Goal: Task Accomplishment & Management: Use online tool/utility

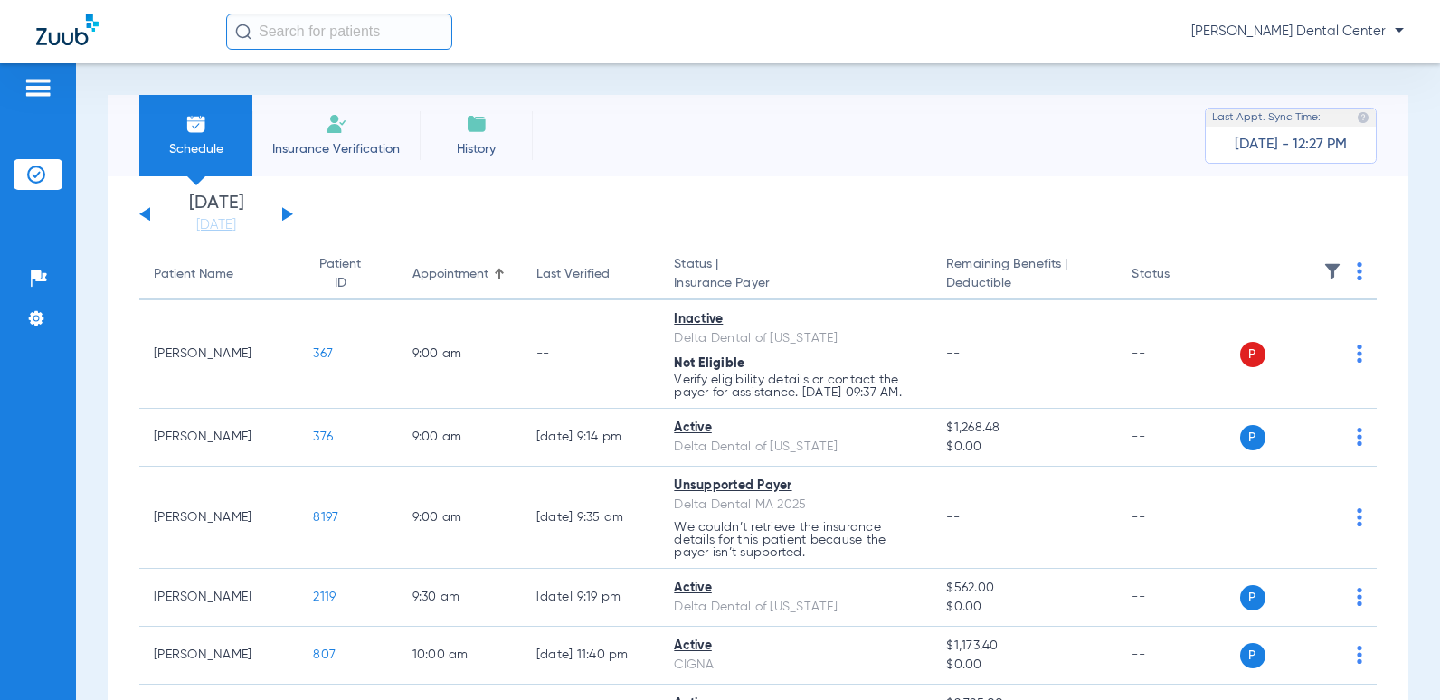
click at [286, 214] on button at bounding box center [287, 214] width 11 height 14
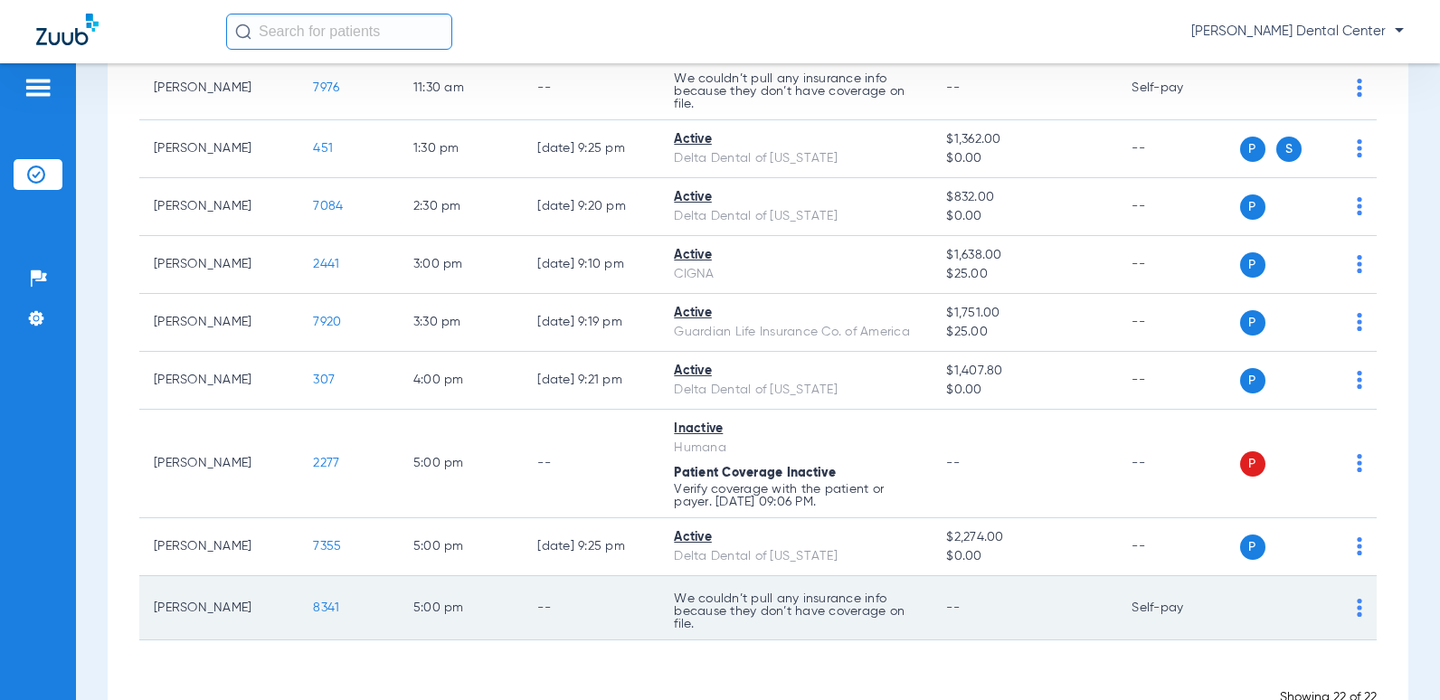
scroll to position [1085, 0]
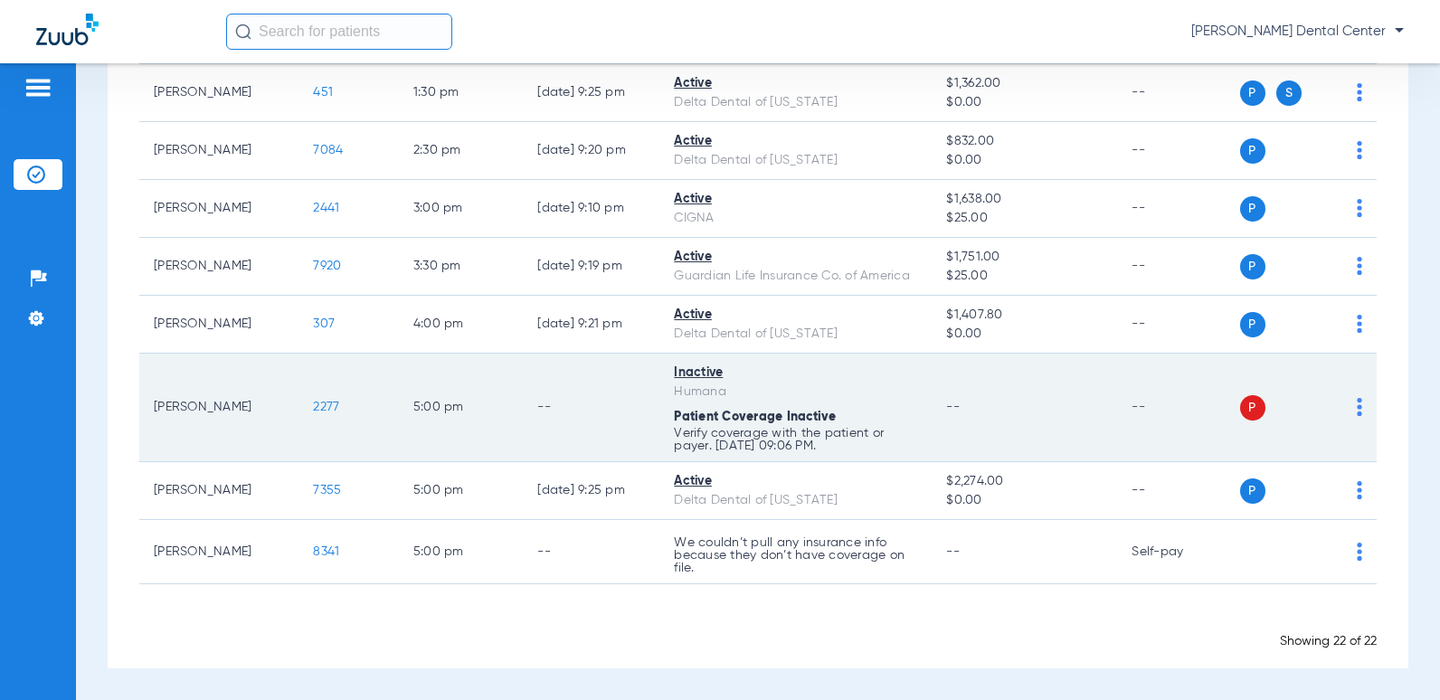
click at [1207, 415] on td "--" at bounding box center [1178, 408] width 122 height 109
click at [313, 408] on span "2277" at bounding box center [326, 407] width 26 height 13
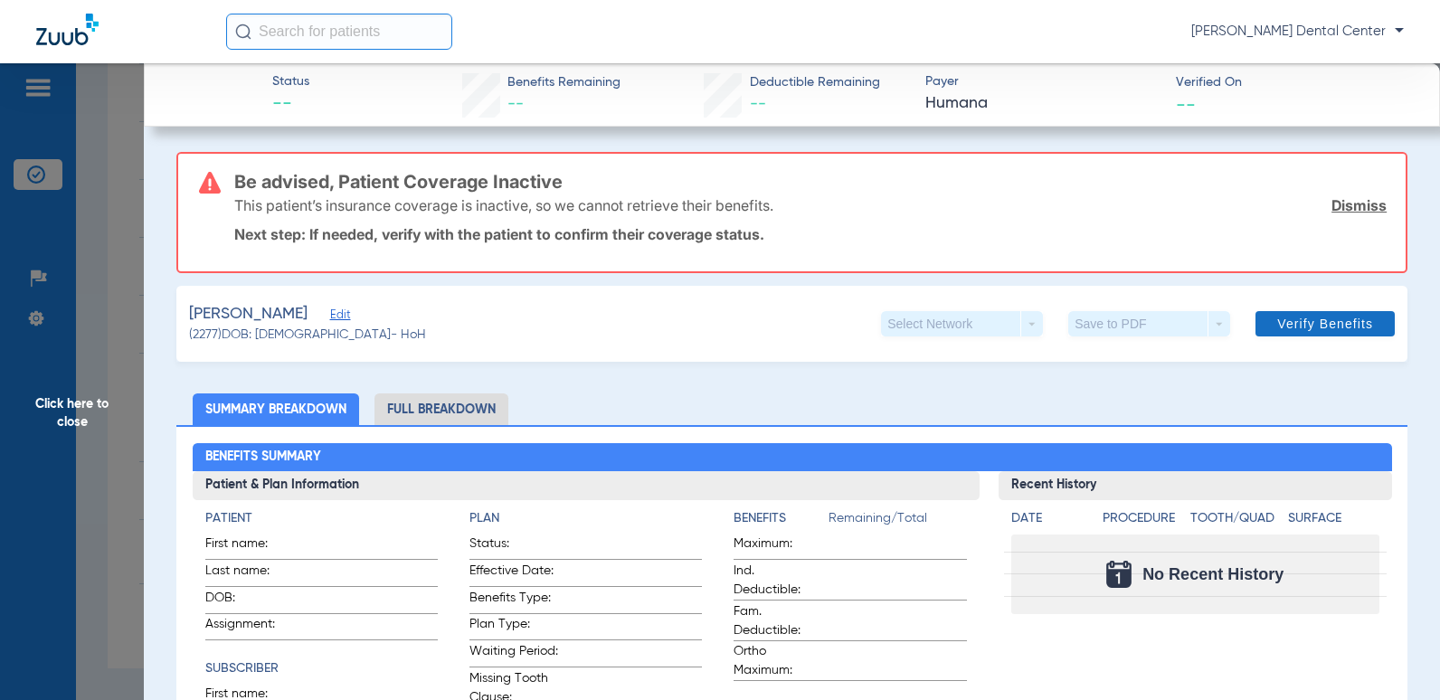
click at [1305, 329] on span "Verify Benefits" at bounding box center [1326, 324] width 96 height 14
click at [1322, 320] on span "Verify Benefits" at bounding box center [1326, 324] width 96 height 14
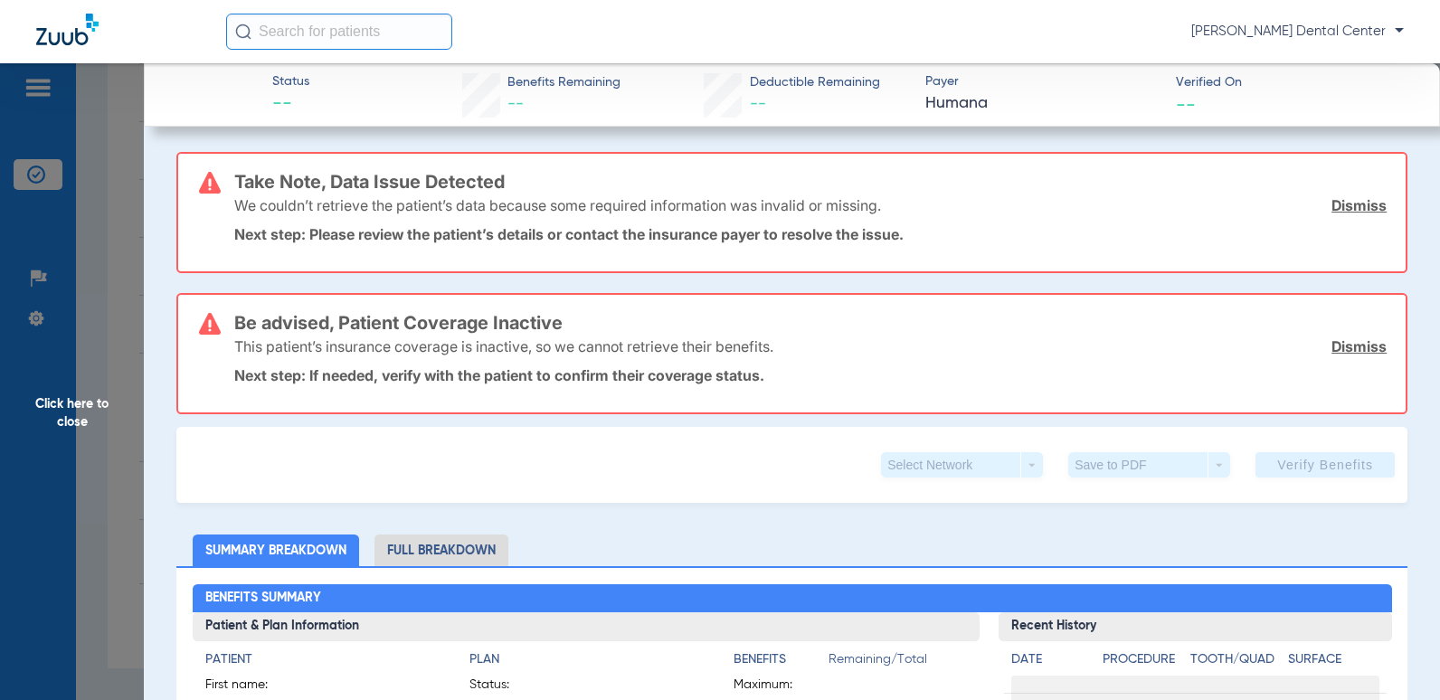
click at [337, 39] on input "text" at bounding box center [339, 32] width 226 height 36
click at [78, 39] on img at bounding box center [67, 30] width 62 height 32
click at [334, 33] on input "text" at bounding box center [339, 32] width 226 height 36
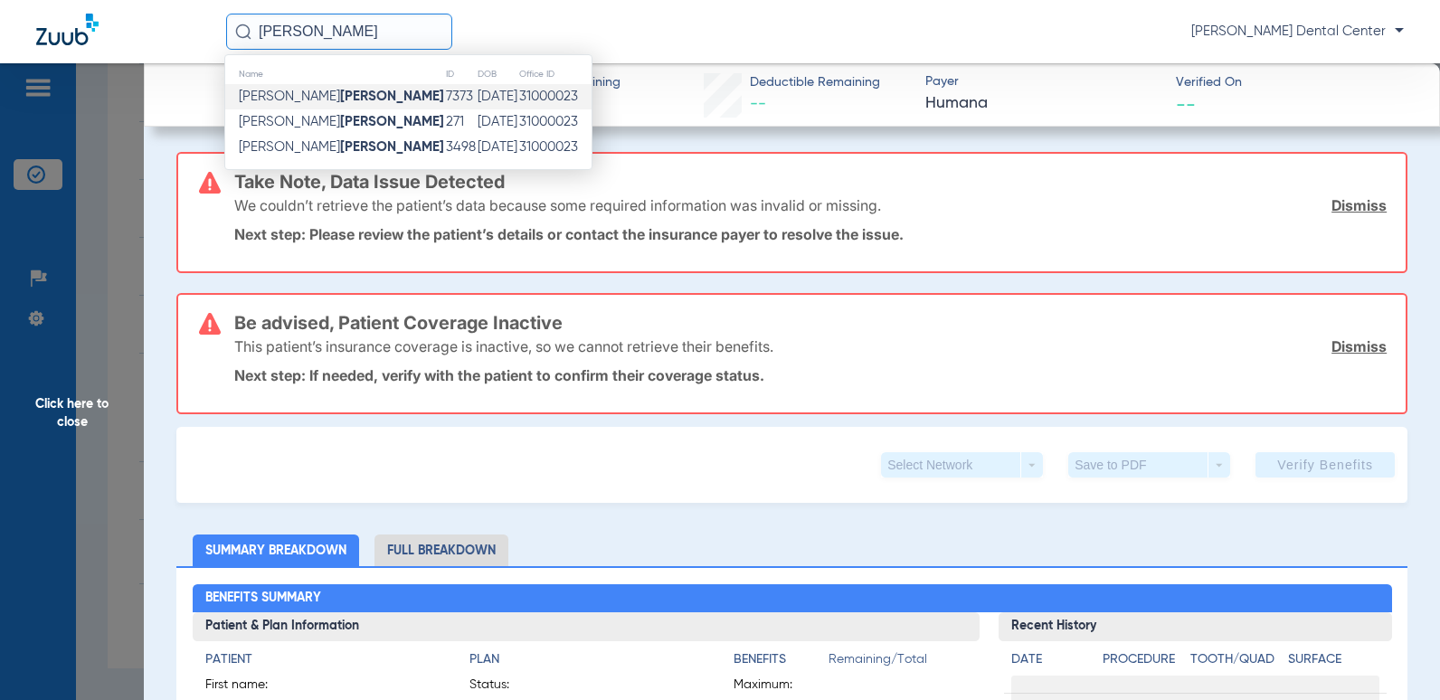
type input "[PERSON_NAME]"
click at [518, 101] on td "31000023" at bounding box center [554, 96] width 73 height 25
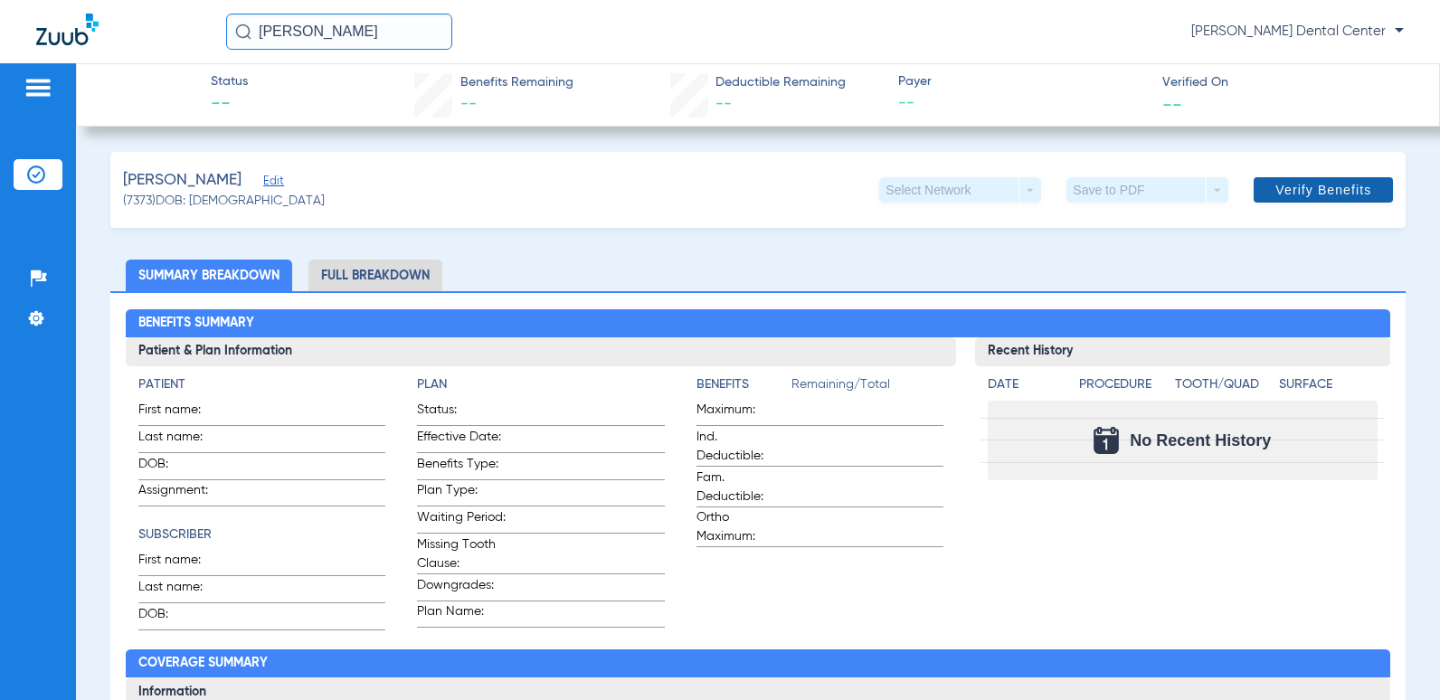
click at [1294, 184] on span "Verify Benefits" at bounding box center [1324, 190] width 96 height 14
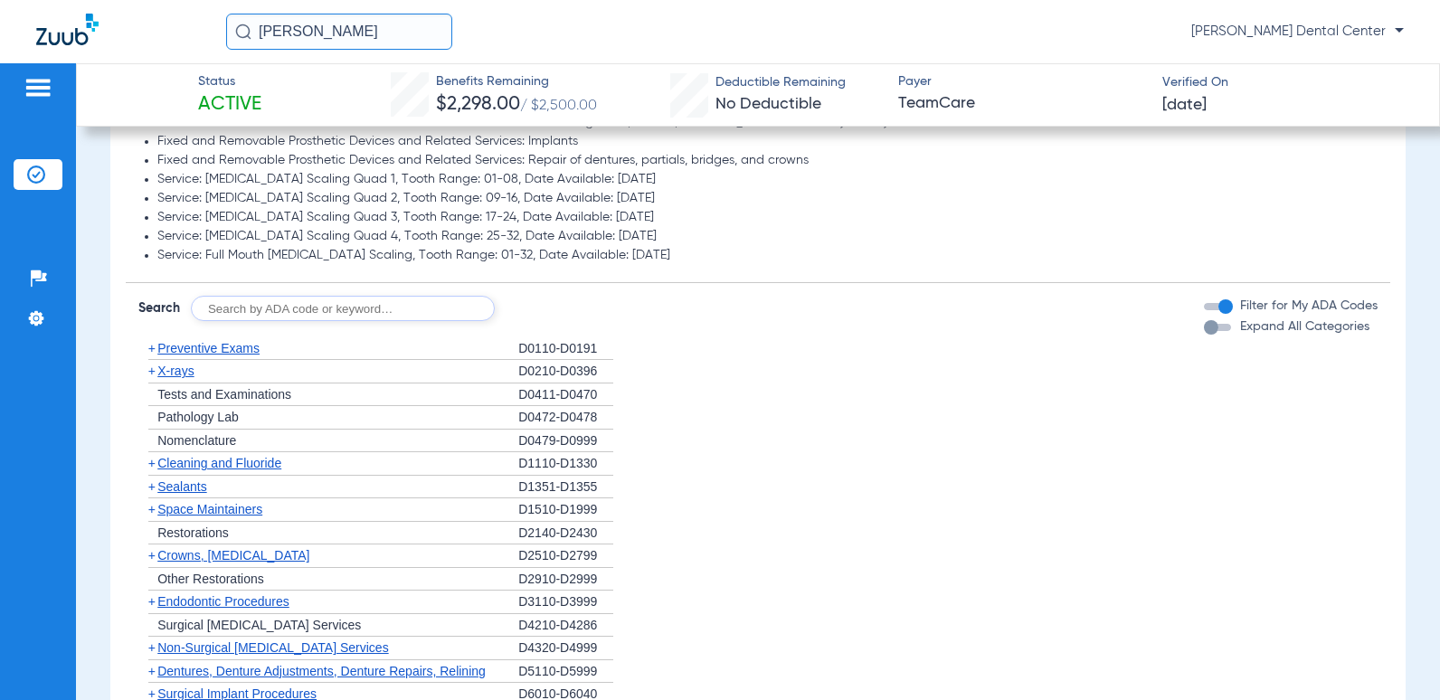
scroll to position [2353, 0]
click at [228, 347] on span "Preventive Exams" at bounding box center [208, 349] width 102 height 14
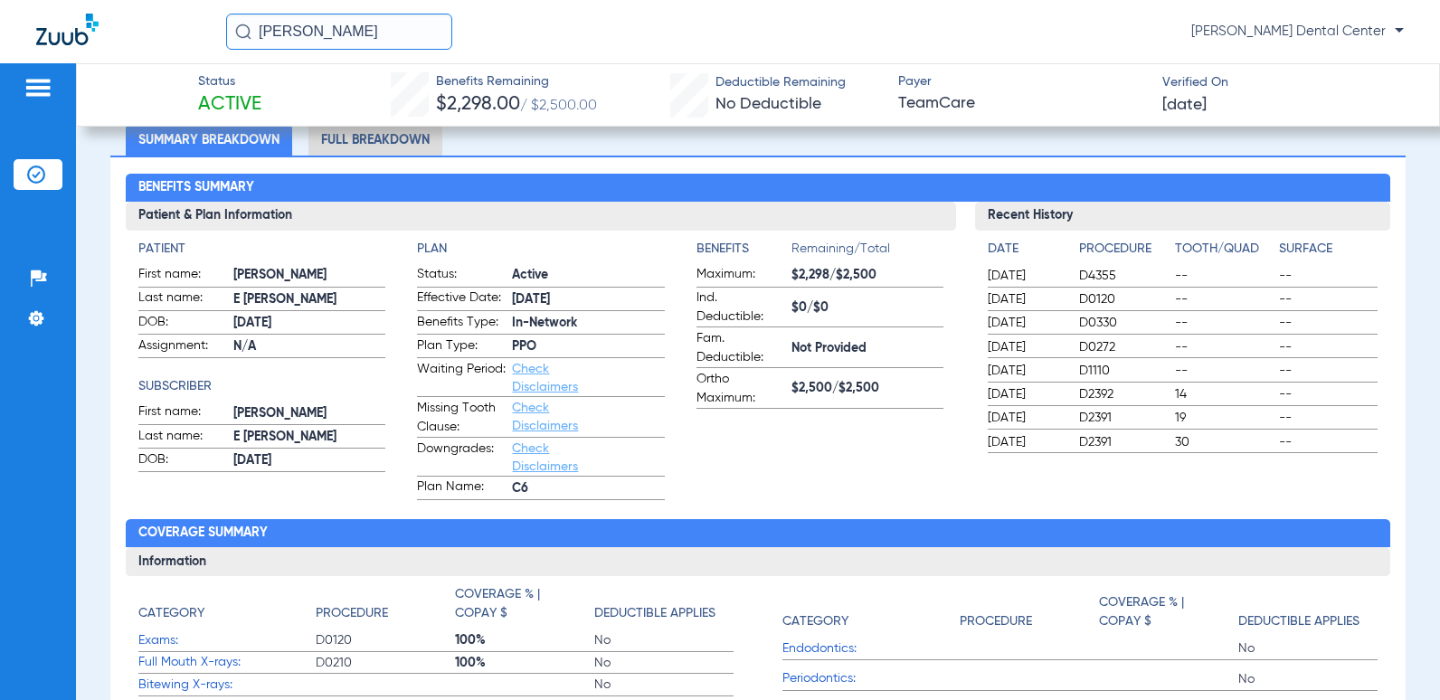
scroll to position [0, 0]
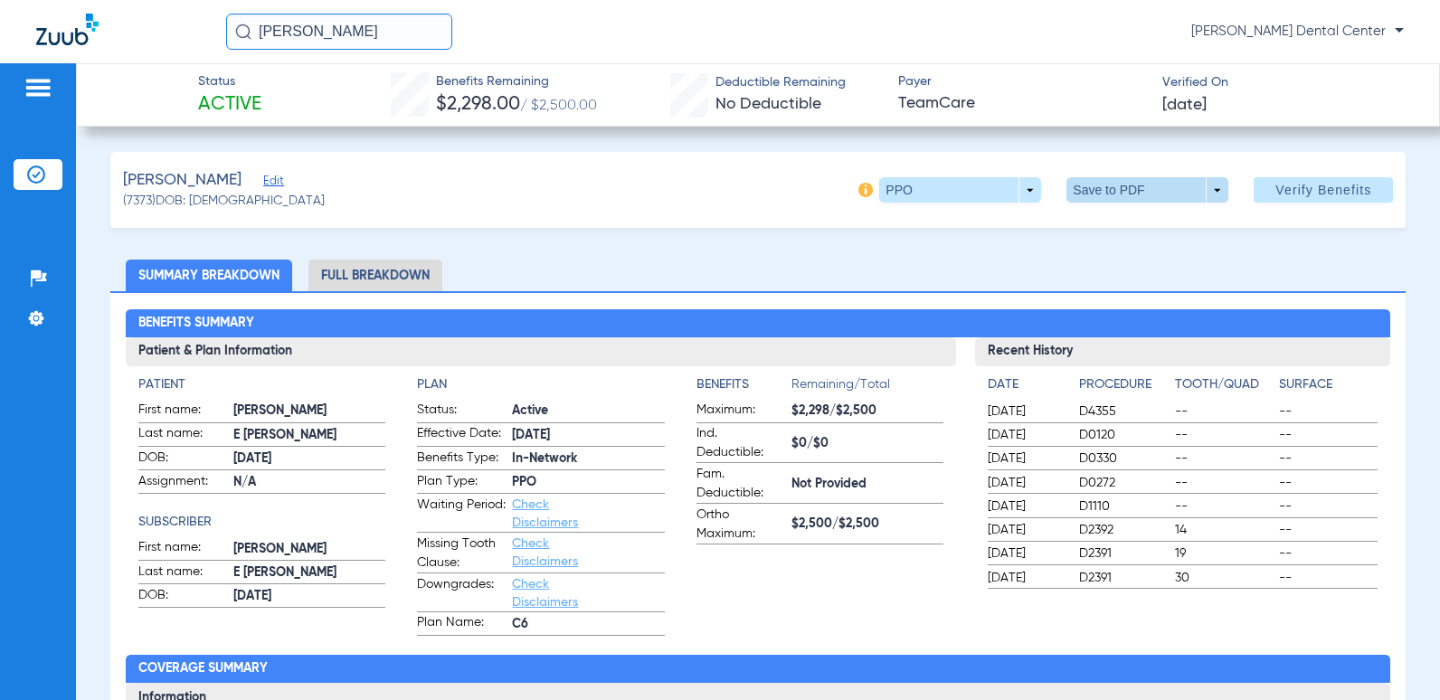
click at [1202, 193] on span at bounding box center [1148, 189] width 162 height 25
click at [1170, 231] on span "Save to PDF" at bounding box center [1141, 226] width 71 height 13
